Goal: Transaction & Acquisition: Book appointment/travel/reservation

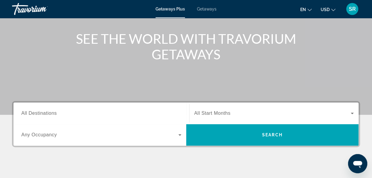
scroll to position [68, 0]
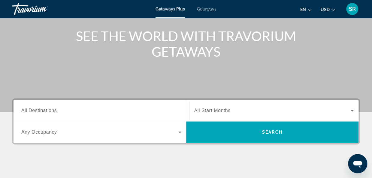
click at [53, 112] on span "All Destinations" at bounding box center [38, 110] width 35 height 5
click at [53, 112] on input "Destination All Destinations" at bounding box center [101, 111] width 160 height 7
click at [53, 112] on div "Destination All Destinations" at bounding box center [101, 110] width 160 height 17
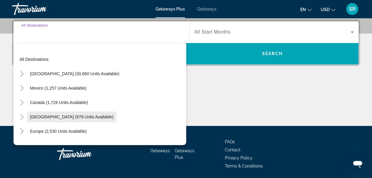
scroll to position [147, 0]
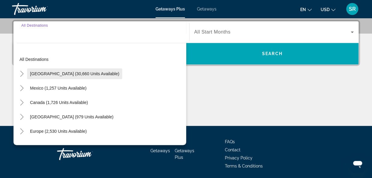
click at [71, 75] on span "United States (30,660 units available)" at bounding box center [74, 73] width 89 height 5
type input "**********"
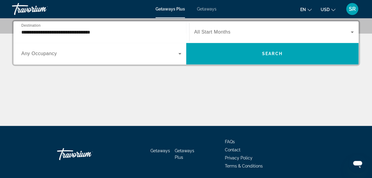
click at [71, 75] on div "**********" at bounding box center [186, 73] width 372 height 106
click at [216, 35] on span "Search widget" at bounding box center [272, 32] width 157 height 7
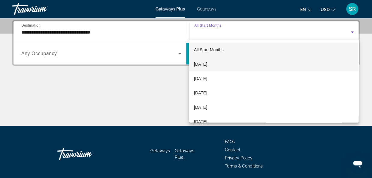
click at [207, 66] on span "September 2025" at bounding box center [200, 64] width 13 height 7
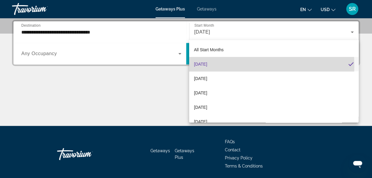
click at [207, 66] on span "September 2025" at bounding box center [200, 64] width 13 height 7
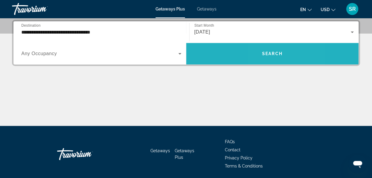
click at [266, 53] on span "Search" at bounding box center [272, 53] width 20 height 5
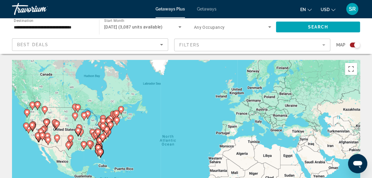
click at [323, 46] on mat-form-field "Filters" at bounding box center [252, 45] width 156 height 13
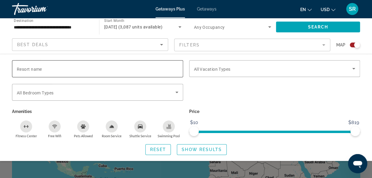
click at [81, 71] on input "Resort name" at bounding box center [98, 68] width 162 height 7
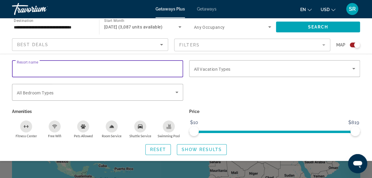
click at [81, 71] on input "Resort name" at bounding box center [98, 68] width 162 height 7
click at [34, 69] on input "Resort name" at bounding box center [98, 68] width 162 height 7
type input "**********"
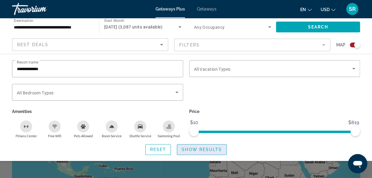
click at [195, 150] on span "Show Results" at bounding box center [202, 149] width 40 height 5
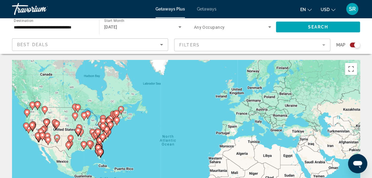
click at [112, 45] on div "Best Deals" at bounding box center [88, 44] width 143 height 7
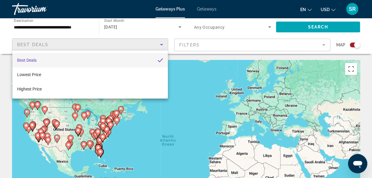
click at [324, 46] on div at bounding box center [186, 89] width 372 height 178
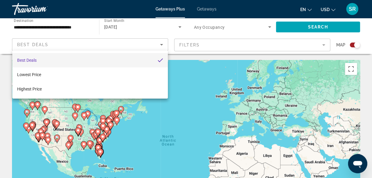
click at [324, 46] on div at bounding box center [186, 89] width 372 height 178
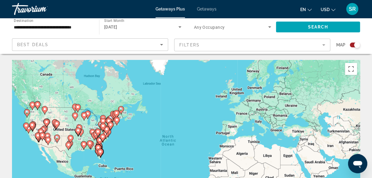
click at [324, 46] on mat-form-field "Filters" at bounding box center [252, 45] width 156 height 13
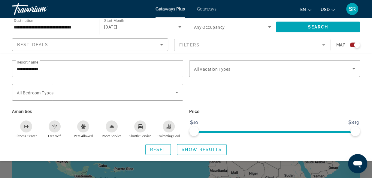
click at [324, 46] on mat-form-field "Filters" at bounding box center [252, 45] width 156 height 13
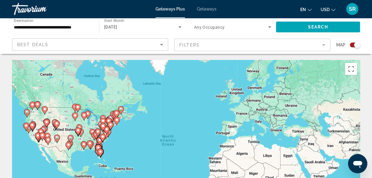
click at [324, 46] on mat-form-field "Filters" at bounding box center [252, 45] width 156 height 13
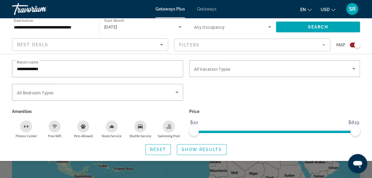
click at [324, 46] on mat-form-field "Filters" at bounding box center [252, 45] width 156 height 13
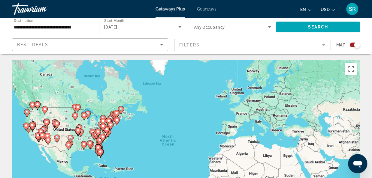
click at [324, 46] on mat-form-field "Filters" at bounding box center [252, 45] width 156 height 13
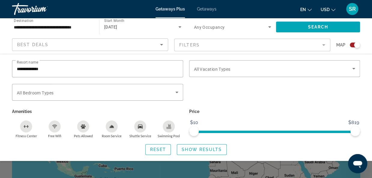
click at [326, 45] on mat-form-field "Filters" at bounding box center [252, 45] width 156 height 13
click at [324, 46] on mat-form-field "Filters" at bounding box center [252, 45] width 156 height 13
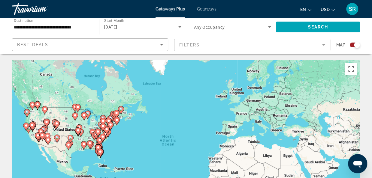
click at [324, 46] on mat-form-field "Filters" at bounding box center [252, 45] width 156 height 13
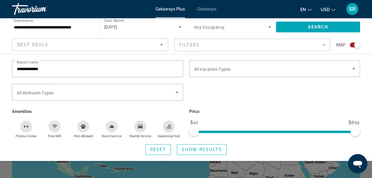
click at [324, 46] on mat-form-field "Filters" at bounding box center [252, 45] width 156 height 13
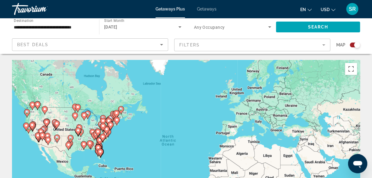
click at [324, 46] on mat-form-field "Filters" at bounding box center [252, 45] width 156 height 13
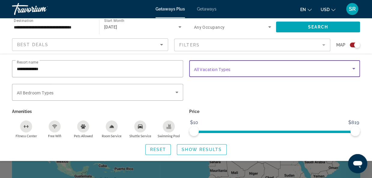
click at [353, 68] on icon "Search widget" at bounding box center [353, 69] width 3 height 2
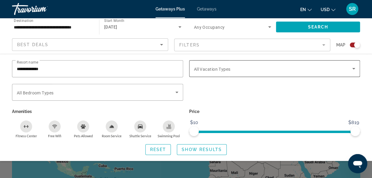
click at [354, 68] on icon "Search widget" at bounding box center [353, 69] width 3 height 2
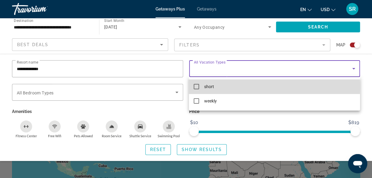
click at [197, 87] on mat-pseudo-checkbox at bounding box center [196, 86] width 5 height 5
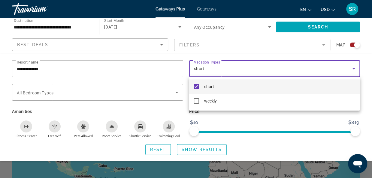
click at [212, 149] on div at bounding box center [186, 89] width 372 height 178
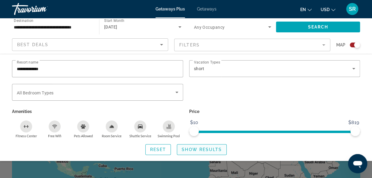
click at [212, 149] on span "Show Results" at bounding box center [202, 149] width 40 height 5
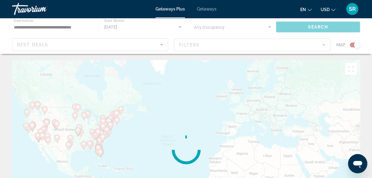
click at [212, 149] on div "Main content" at bounding box center [186, 150] width 348 height 180
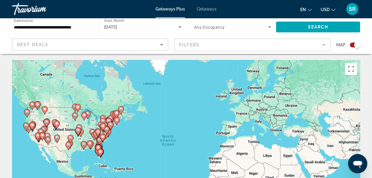
click at [211, 11] on span "Getaways" at bounding box center [207, 9] width 20 height 5
click at [0, 0] on div at bounding box center [0, 0] width 0 height 0
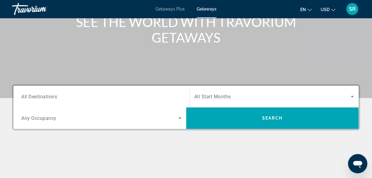
scroll to position [91, 0]
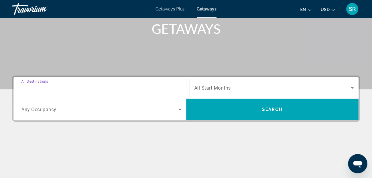
click at [61, 89] on input "Destination All Destinations" at bounding box center [101, 88] width 160 height 7
click at [61, 89] on div "Search widget" at bounding box center [101, 88] width 160 height 17
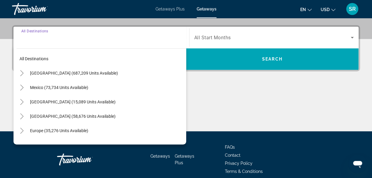
scroll to position [147, 0]
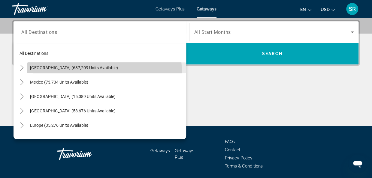
click at [69, 70] on span "Search widget" at bounding box center [106, 68] width 159 height 14
type input "**********"
click at [69, 70] on div "**********" at bounding box center [186, 73] width 372 height 106
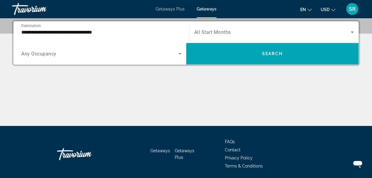
click at [199, 35] on span "Search widget" at bounding box center [272, 32] width 157 height 7
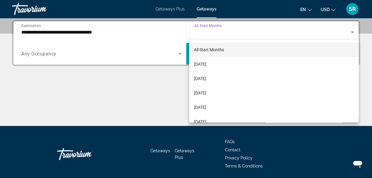
click at [199, 35] on div at bounding box center [186, 89] width 372 height 178
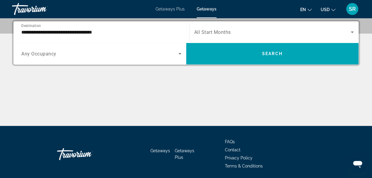
click at [199, 35] on span "Search widget" at bounding box center [272, 32] width 157 height 7
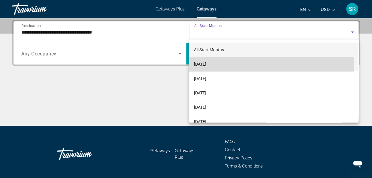
click at [206, 62] on span "September 2025" at bounding box center [200, 64] width 12 height 7
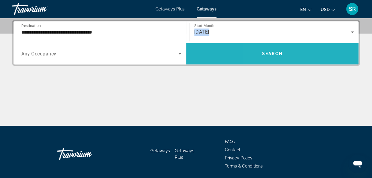
click at [263, 58] on span "Search widget" at bounding box center [272, 54] width 173 height 14
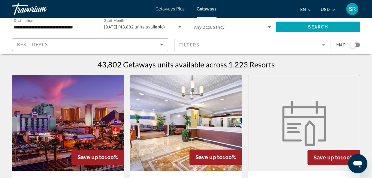
click at [193, 45] on mat-form-field "Filters" at bounding box center [252, 45] width 156 height 13
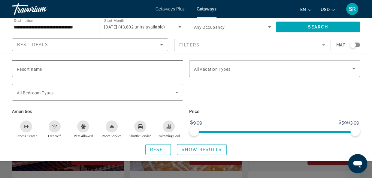
click at [25, 72] on div "Search widget" at bounding box center [98, 68] width 162 height 17
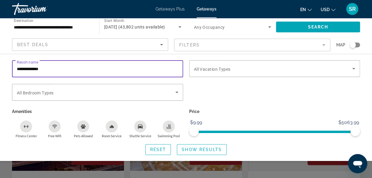
type input "**********"
click at [196, 152] on span "Search widget" at bounding box center [201, 150] width 49 height 14
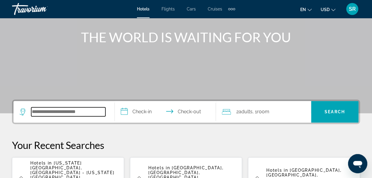
click at [35, 110] on input "Search widget" at bounding box center [68, 112] width 74 height 9
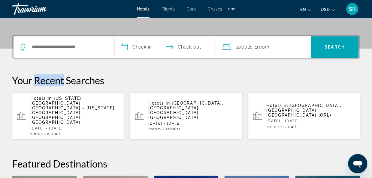
scroll to position [147, 0]
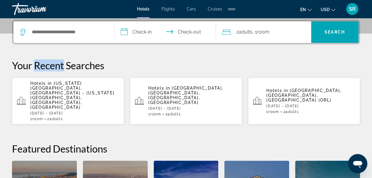
click at [68, 89] on span "[US_STATE][GEOGRAPHIC_DATA], [GEOGRAPHIC_DATA] - [US_STATE][GEOGRAPHIC_DATA], […" at bounding box center [72, 95] width 84 height 29
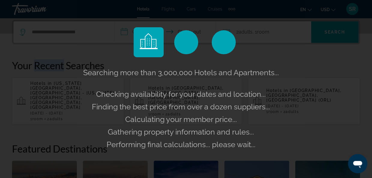
click at [68, 89] on div "Searching more than 3,000,000 Hotels and Apartments... Checking availability fo…" at bounding box center [186, 89] width 372 height 178
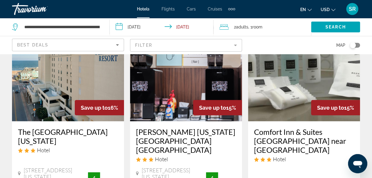
scroll to position [774, 0]
